Goal: Task Accomplishment & Management: Use online tool/utility

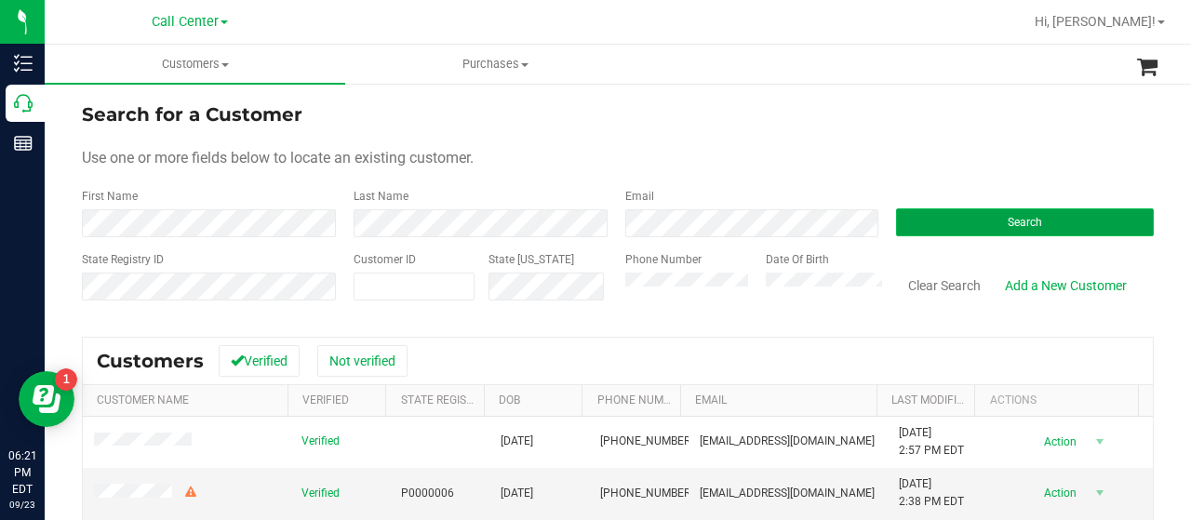
click at [902, 219] on button "Search" at bounding box center [1025, 222] width 258 height 28
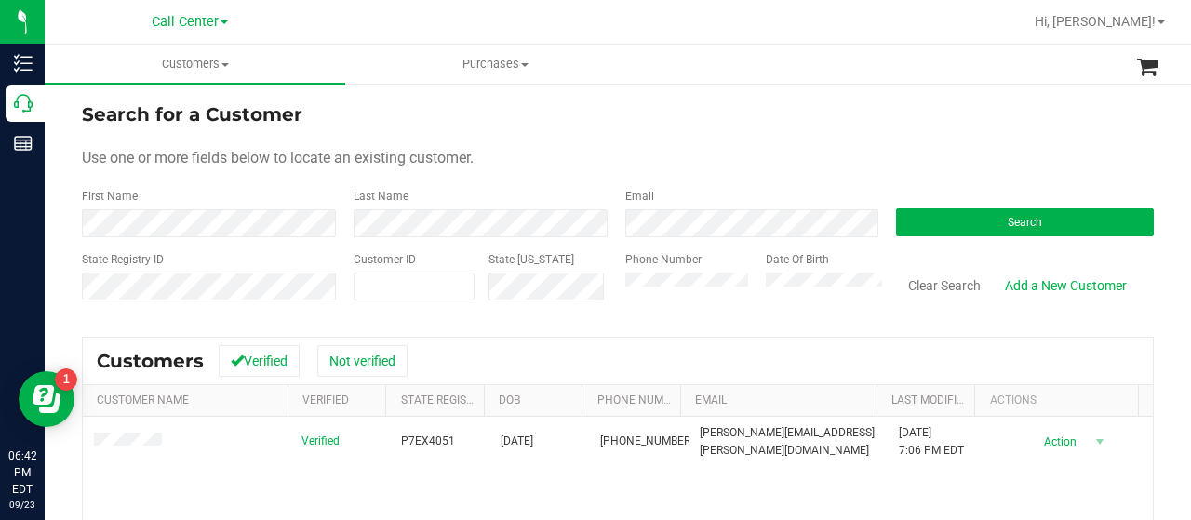
click at [594, 297] on div "State Registry ID Customer ID State [US_STATE] Phone Number Date Of Birth Clear…" at bounding box center [618, 284] width 1072 height 66
drag, startPoint x: 919, startPoint y: 197, endPoint x: 918, endPoint y: 209, distance: 12.1
click at [919, 200] on div "Search" at bounding box center [1018, 212] width 272 height 49
click at [918, 214] on button "Search" at bounding box center [1025, 222] width 258 height 28
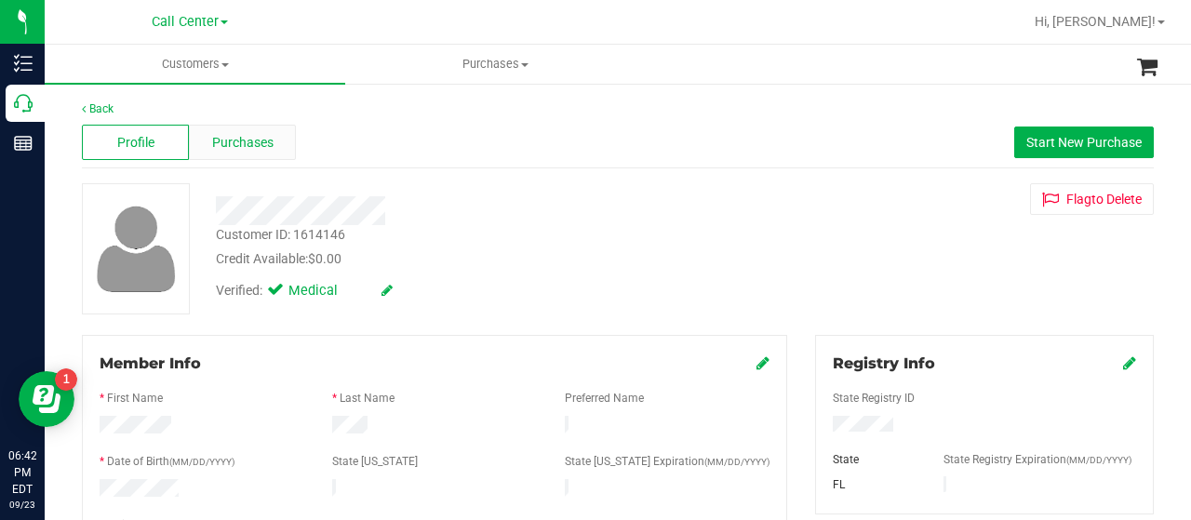
click at [208, 137] on div "Purchases" at bounding box center [242, 142] width 107 height 35
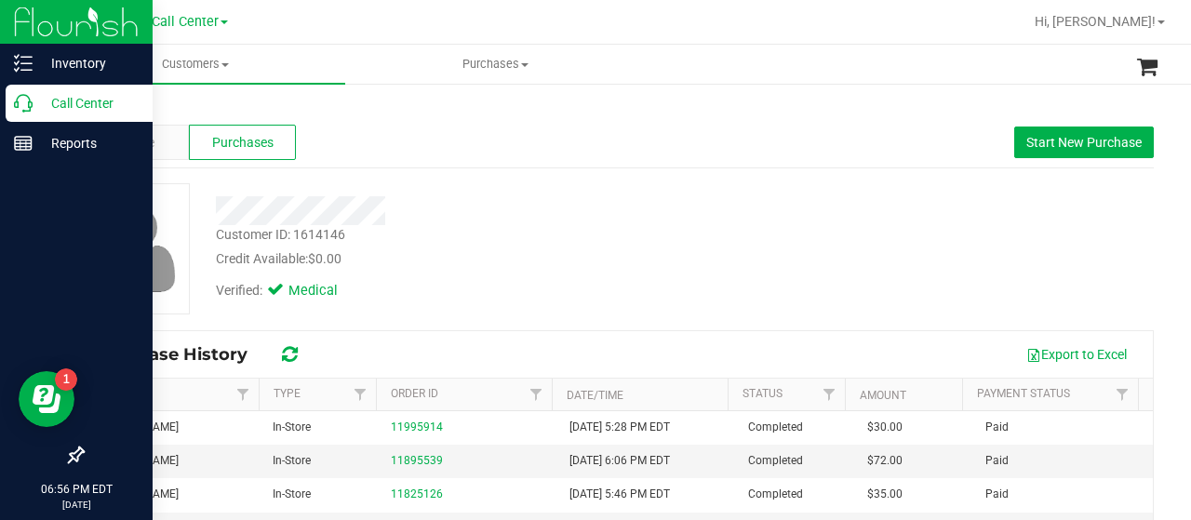
click at [50, 113] on p "Call Center" at bounding box center [89, 103] width 112 height 22
